Goal: Contribute content

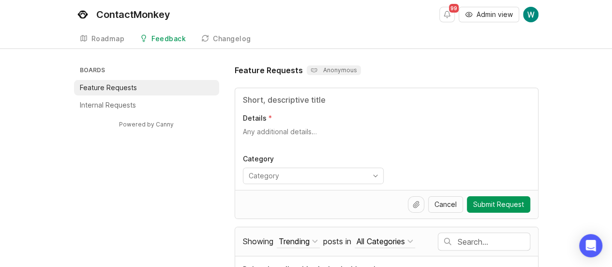
click at [148, 101] on li "Internal Requests" at bounding box center [146, 104] width 145 height 15
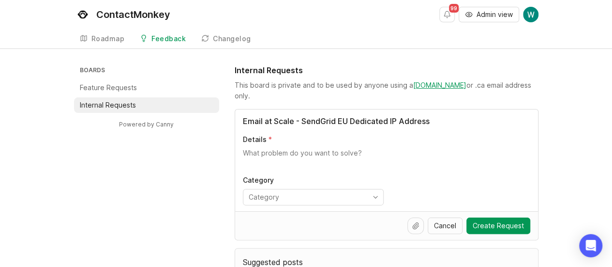
type input "Email at Scale - SendGrid EU Dedicated IP Address"
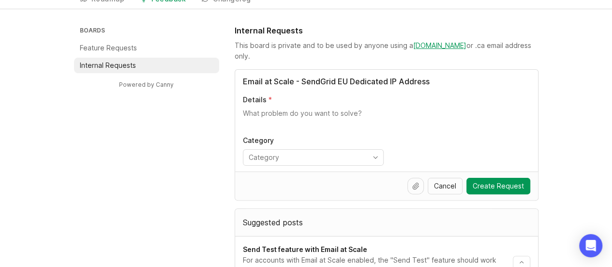
scroll to position [40, 0]
click at [287, 114] on textarea "Details" at bounding box center [386, 117] width 287 height 19
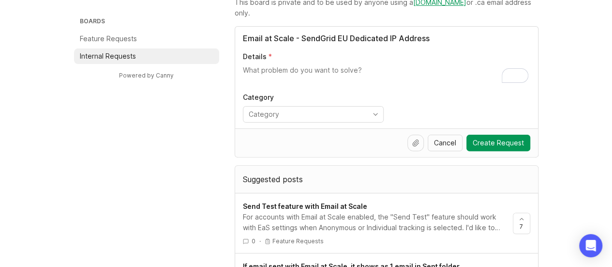
scroll to position [82, 0]
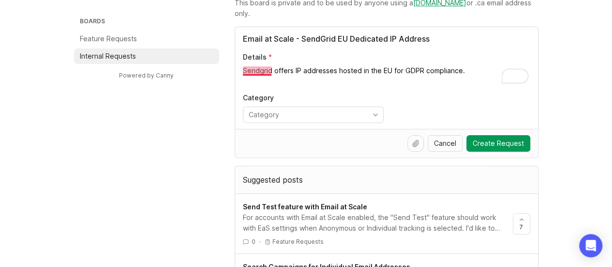
click at [260, 73] on textarea "Sendgrid offers IP addresses hosted in the EU for GDPR compliance." at bounding box center [386, 75] width 287 height 19
click at [479, 70] on textarea "SendGrid offers IP addresses hosted in the EU for GDPR compliance." at bounding box center [386, 75] width 287 height 19
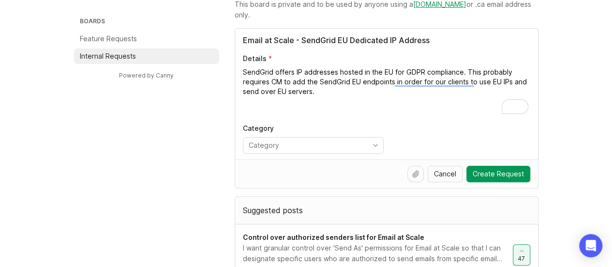
scroll to position [67, 0]
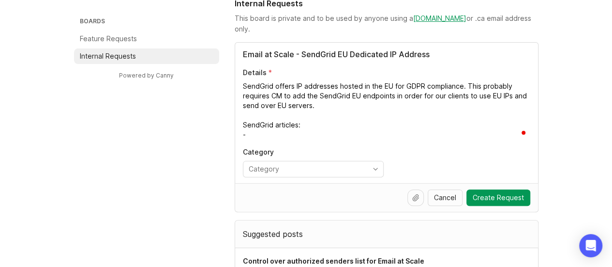
paste textarea "[URL][DOMAIN_NAME]"
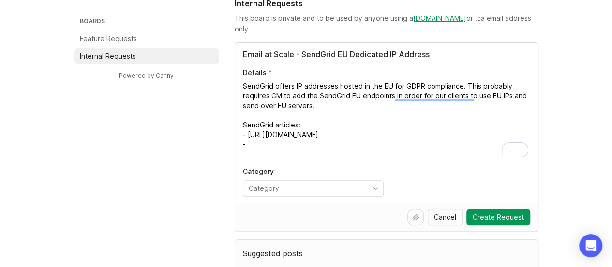
click at [336, 136] on textarea "SendGrid offers IP addresses hosted in the EU for GDPR compliance. This probabl…" at bounding box center [386, 119] width 287 height 77
click at [354, 149] on textarea "SendGrid offers IP addresses hosted in the EU for GDPR compliance. This probabl…" at bounding box center [386, 119] width 287 height 77
paste textarea "[URL][DOMAIN_NAME]"
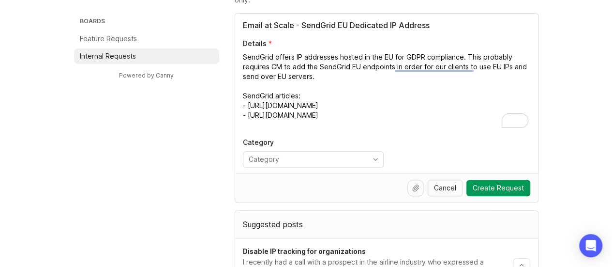
scroll to position [95, 0]
type textarea "SendGrid offers IP addresses hosted in the EU for GDPR compliance. This probabl…"
click at [382, 154] on span "toggle menu" at bounding box center [375, 159] width 15 height 11
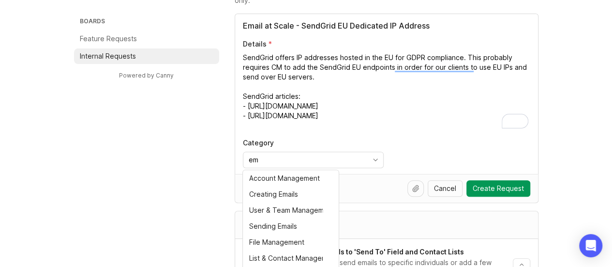
type input "e"
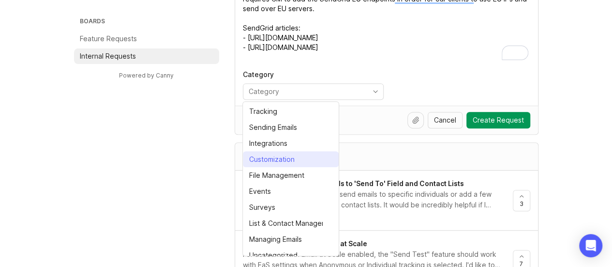
scroll to position [164, 0]
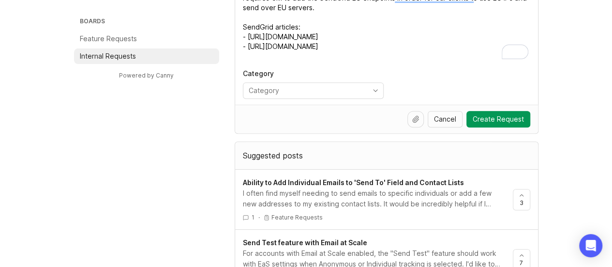
click at [303, 84] on div "toggle menu" at bounding box center [305, 90] width 124 height 15
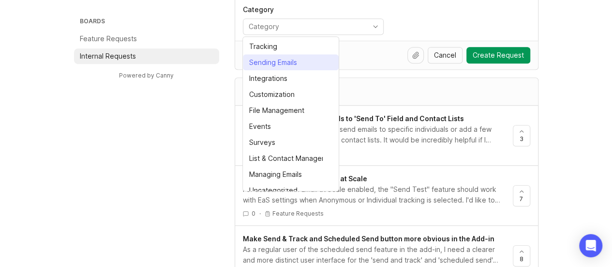
scroll to position [174, 0]
click at [273, 63] on li "Sending Emails" at bounding box center [291, 62] width 96 height 16
type input "Sending Emails"
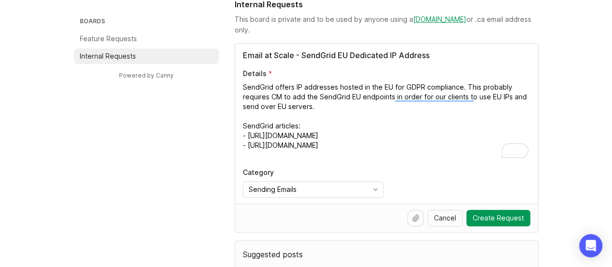
scroll to position [65, 0]
click at [243, 56] on input "Email at Scale - SendGrid EU Dedicated IP Address" at bounding box center [386, 56] width 287 height 12
click at [523, 215] on span "Create Request" at bounding box center [498, 218] width 51 height 10
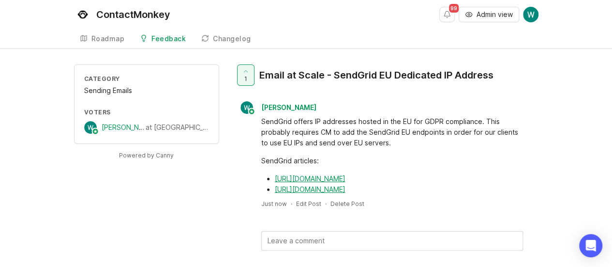
scroll to position [29, 0]
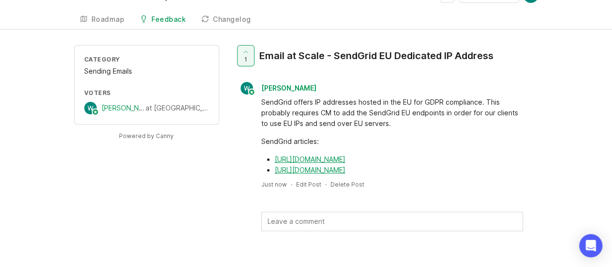
click at [580, 119] on div "Category Sending Emails Voters [PERSON_NAME] at ContactMonkey Powered by Canny …" at bounding box center [306, 153] width 612 height 217
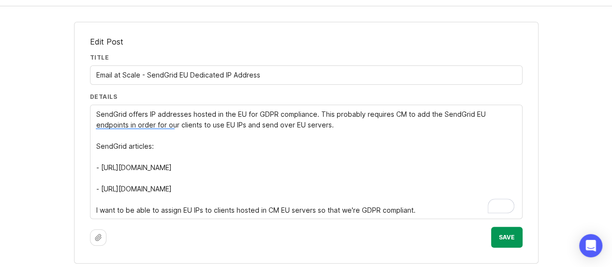
scroll to position [42, 0]
type textarea "SendGrid offers IP addresses hosted in the EU for GDPR compliance. This probabl…"
click at [507, 237] on span "Save" at bounding box center [507, 237] width 16 height 7
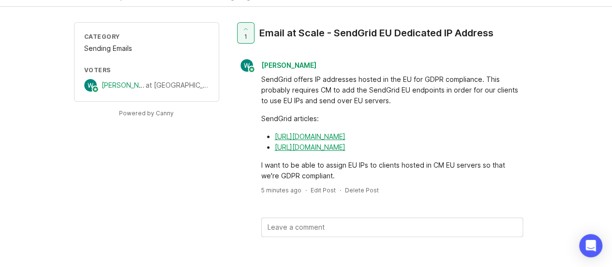
click at [572, 152] on div "Category Sending Emails Voters [PERSON_NAME] at ContactMonkey Powered by Canny …" at bounding box center [306, 144] width 612 height 245
